Goal: Navigation & Orientation: Understand site structure

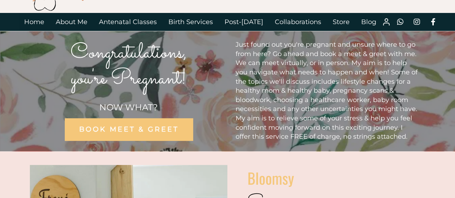
scroll to position [36, 0]
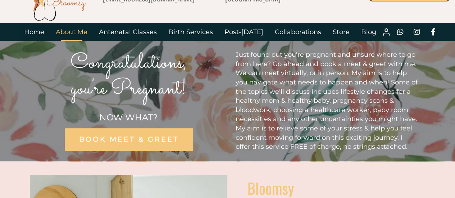
click at [73, 28] on link "About Me" at bounding box center [71, 32] width 43 height 18
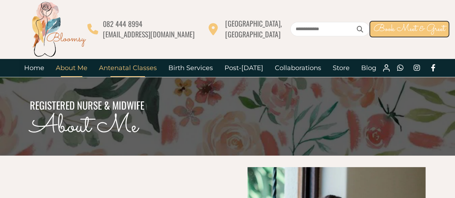
click at [138, 76] on link "Antenatal Classes" at bounding box center [127, 68] width 69 height 18
click at [200, 69] on link "Birth Services" at bounding box center [191, 68] width 56 height 18
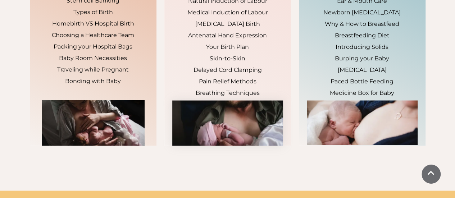
scroll to position [719, 0]
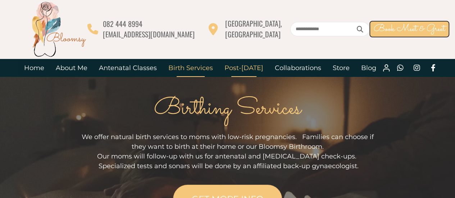
click at [241, 69] on link "Post-[DATE]" at bounding box center [244, 68] width 50 height 18
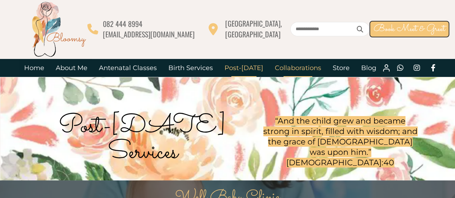
click at [284, 70] on link "Collaborations" at bounding box center [298, 68] width 58 height 18
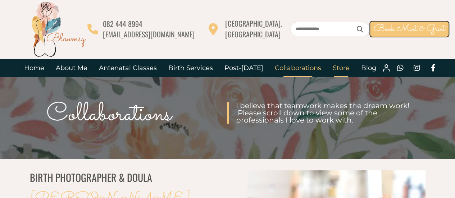
click at [329, 66] on link "Store" at bounding box center [341, 68] width 28 height 18
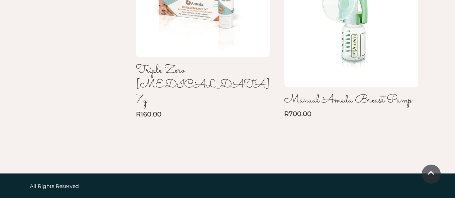
scroll to position [708, 0]
